Goal: Entertainment & Leisure: Consume media (video, audio)

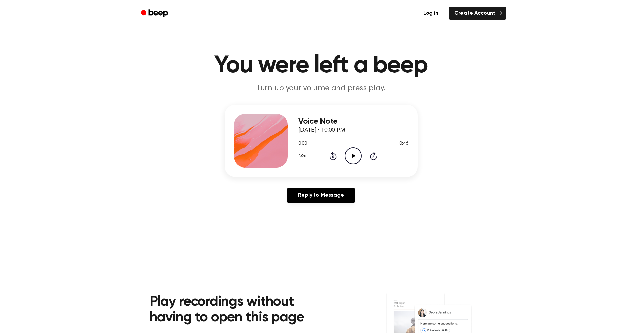
click at [357, 159] on icon "Play Audio" at bounding box center [352, 156] width 17 height 17
click at [356, 157] on icon "Pause Audio" at bounding box center [352, 156] width 17 height 17
click at [356, 157] on icon "Play Audio" at bounding box center [352, 156] width 17 height 17
click at [356, 157] on icon "Pause Audio" at bounding box center [352, 156] width 17 height 17
click at [362, 160] on div "1.0x Rewind 5 seconds Play Audio Skip 5 seconds" at bounding box center [353, 156] width 110 height 17
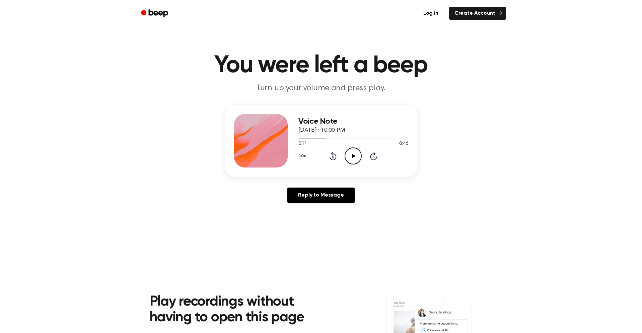
click at [360, 160] on icon "Play Audio" at bounding box center [352, 156] width 17 height 17
click at [354, 158] on icon at bounding box center [352, 156] width 3 height 4
click at [355, 156] on icon at bounding box center [354, 156] width 4 height 4
click at [334, 154] on icon at bounding box center [332, 156] width 7 height 8
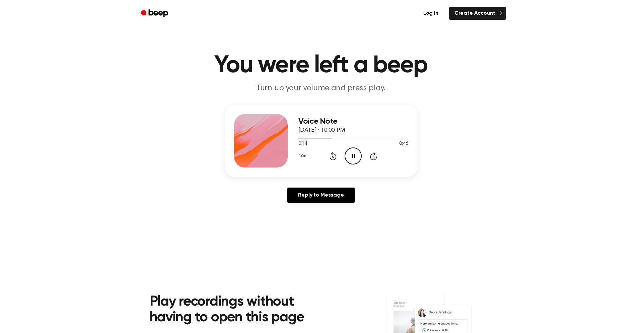
click at [334, 154] on icon at bounding box center [332, 156] width 7 height 8
click at [336, 157] on icon at bounding box center [332, 156] width 7 height 8
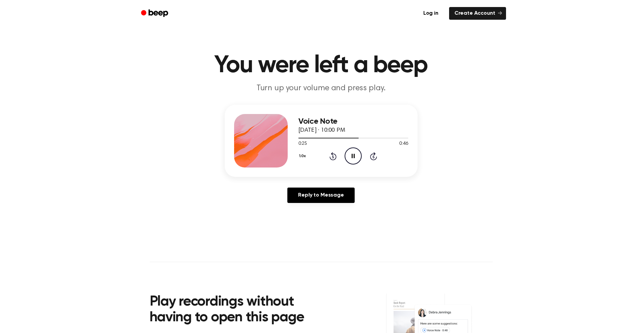
click at [336, 157] on icon at bounding box center [332, 156] width 7 height 8
click at [351, 155] on icon at bounding box center [352, 156] width 3 height 4
click at [351, 155] on icon "Play Audio" at bounding box center [352, 156] width 17 height 17
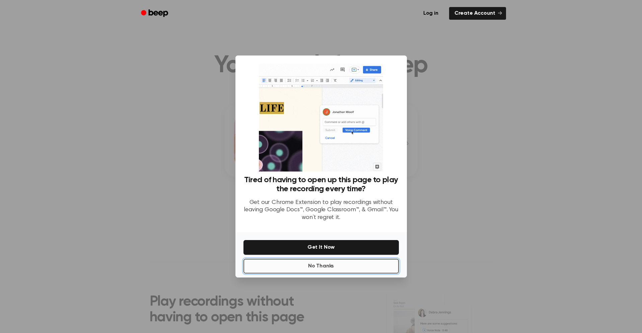
click at [374, 272] on button "No Thanks" at bounding box center [320, 266] width 155 height 15
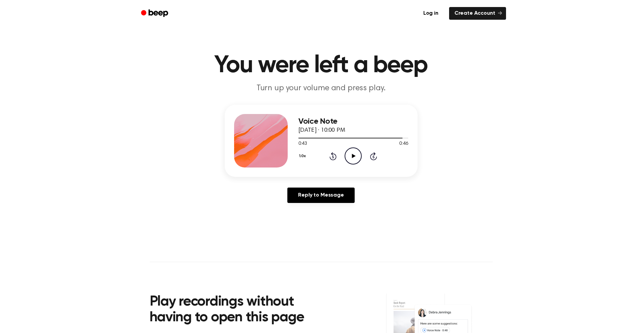
click at [328, 159] on div "1.0x Rewind 5 seconds Play Audio Skip 5 seconds" at bounding box center [353, 156] width 110 height 17
click at [330, 158] on icon at bounding box center [332, 156] width 7 height 8
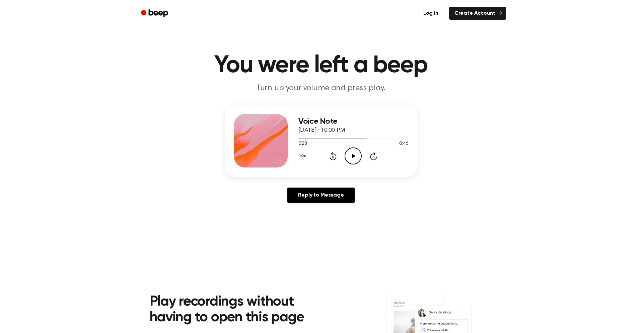
click at [330, 158] on icon at bounding box center [332, 156] width 7 height 8
click at [355, 158] on icon "Play Audio" at bounding box center [352, 156] width 17 height 17
click at [331, 155] on icon "Rewind 5 seconds" at bounding box center [332, 156] width 7 height 9
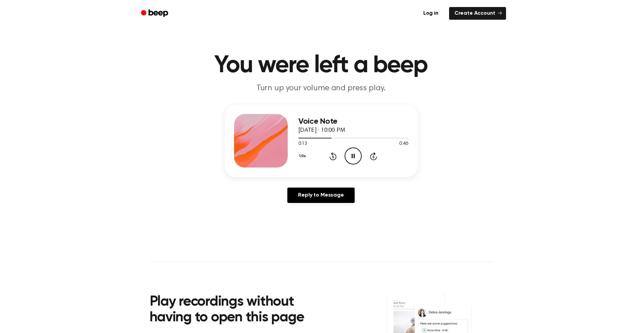
click at [331, 155] on icon "Rewind 5 seconds" at bounding box center [332, 156] width 7 height 9
click at [360, 154] on icon "Play Audio" at bounding box center [352, 156] width 17 height 17
click at [356, 158] on icon "Pause Audio" at bounding box center [352, 156] width 17 height 17
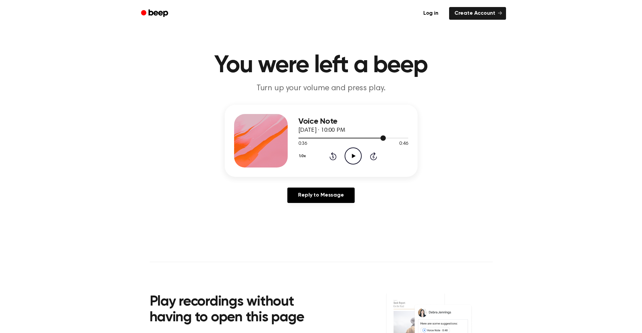
click at [301, 137] on div at bounding box center [353, 137] width 110 height 5
click at [350, 155] on icon "Play Audio" at bounding box center [352, 156] width 17 height 17
click at [353, 154] on icon "Pause Audio" at bounding box center [352, 156] width 17 height 17
